Goal: Task Accomplishment & Management: Manage account settings

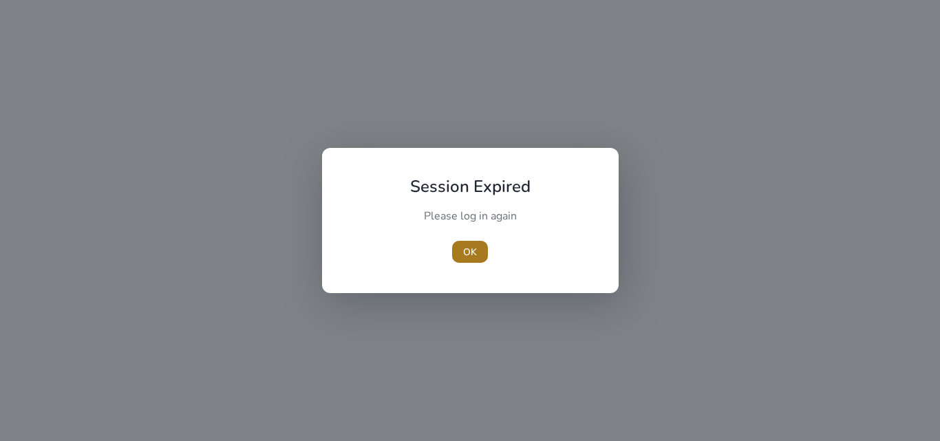
click at [467, 248] on span "OK" at bounding box center [470, 252] width 14 height 14
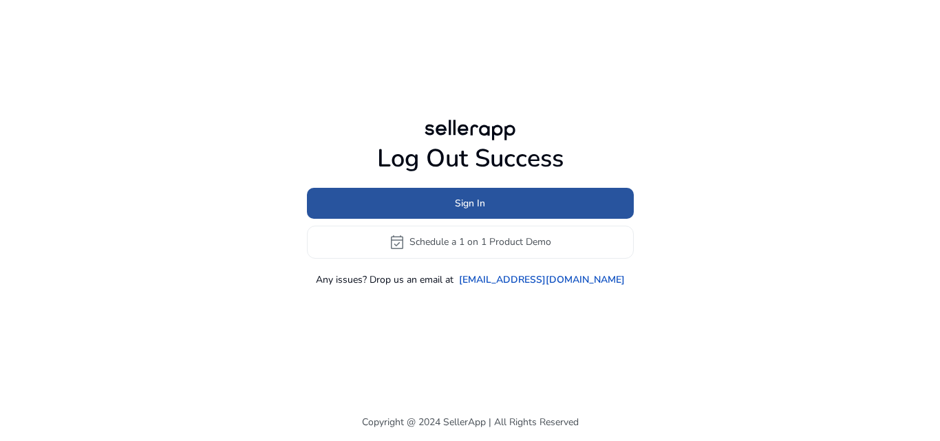
click at [468, 200] on span "Sign In" at bounding box center [470, 203] width 30 height 14
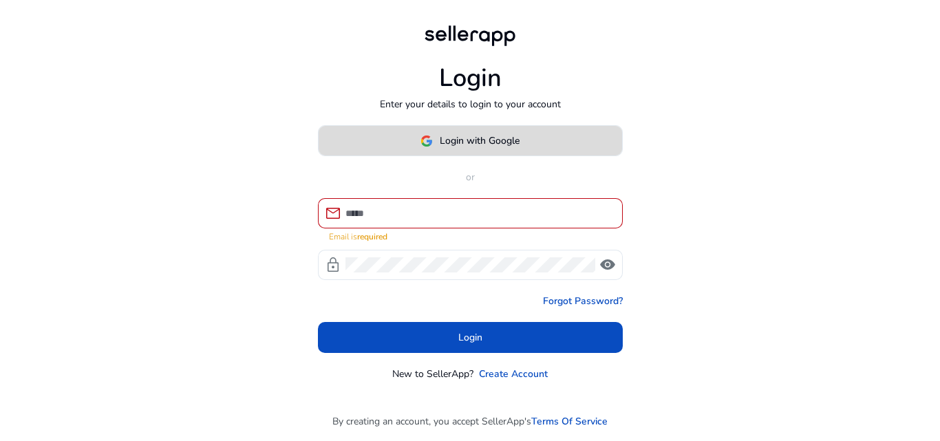
click at [472, 138] on span "Login with Google" at bounding box center [480, 141] width 80 height 14
